Goal: Navigation & Orientation: Find specific page/section

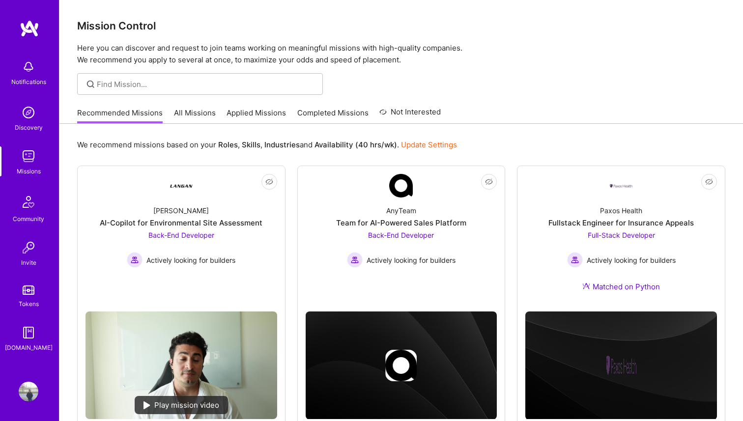
click at [28, 165] on img at bounding box center [29, 156] width 20 height 20
click at [29, 161] on img at bounding box center [29, 156] width 20 height 20
click at [247, 110] on link "Applied Missions" at bounding box center [256, 116] width 59 height 16
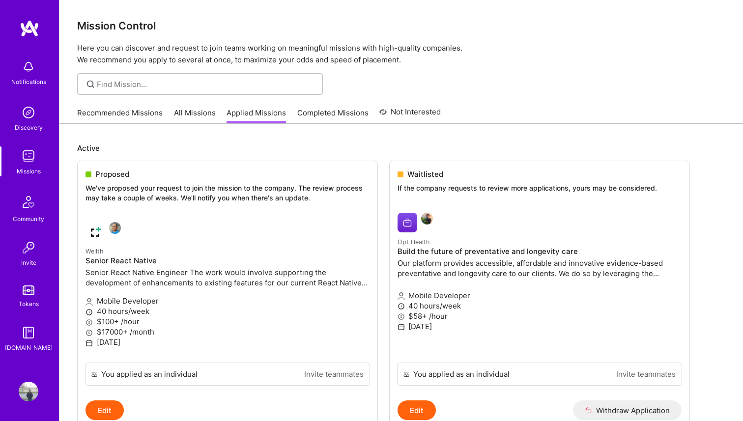
click at [189, 112] on link "All Missions" at bounding box center [195, 116] width 42 height 16
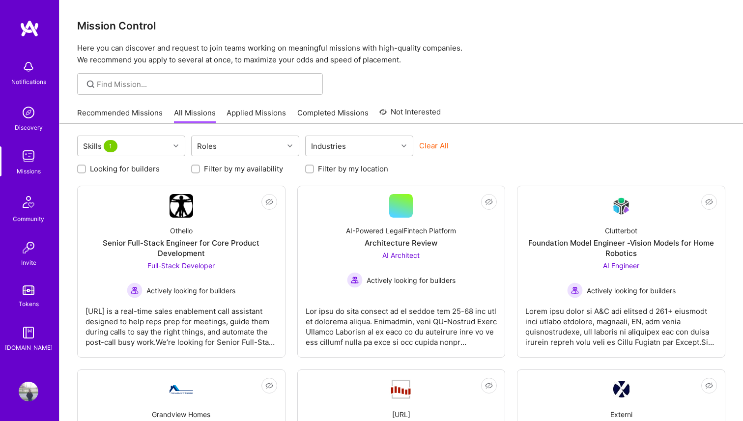
click at [250, 112] on link "Applied Missions" at bounding box center [256, 116] width 59 height 16
